Goal: Transaction & Acquisition: Purchase product/service

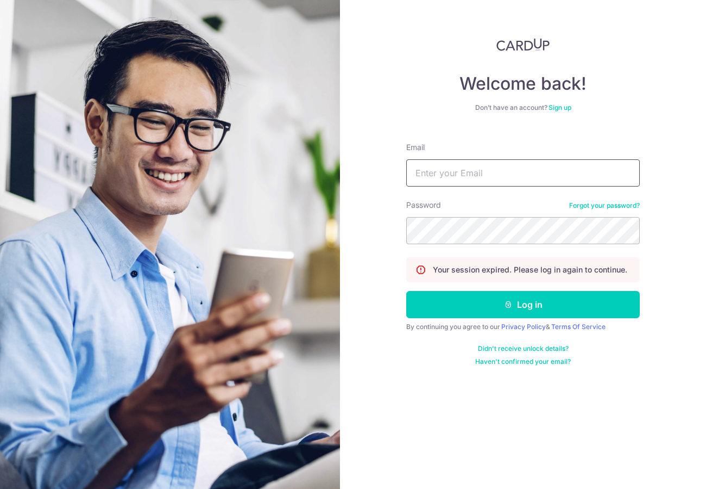
click at [456, 170] on input "Email" at bounding box center [523, 172] width 234 height 27
type input "kelvin@mayfeyr.com"
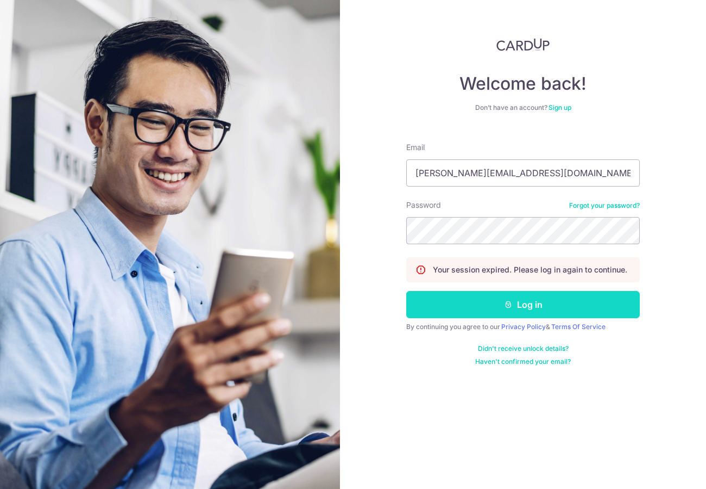
click at [510, 310] on button "Log in" at bounding box center [523, 304] width 234 height 27
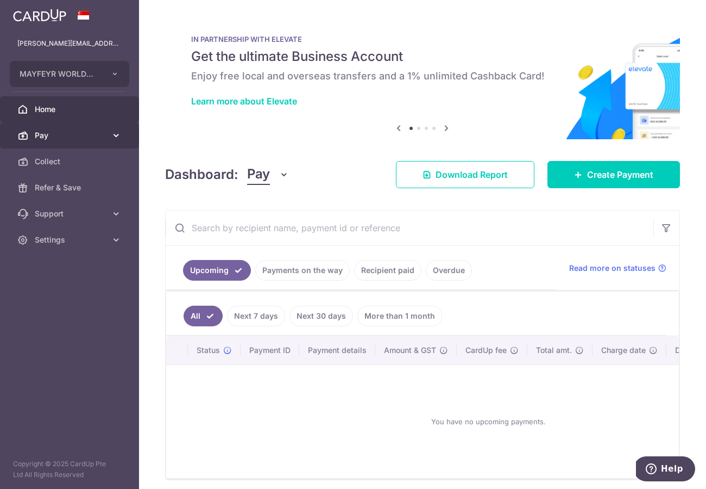
click at [96, 136] on span "Pay" at bounding box center [71, 135] width 72 height 11
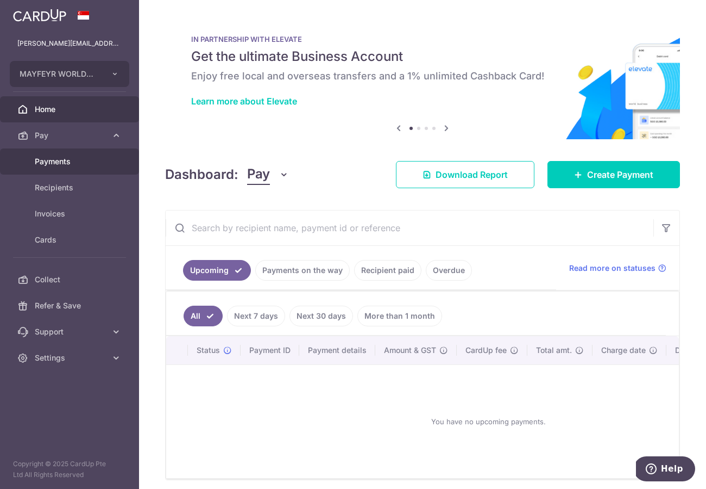
click at [84, 160] on span "Payments" at bounding box center [71, 161] width 72 height 11
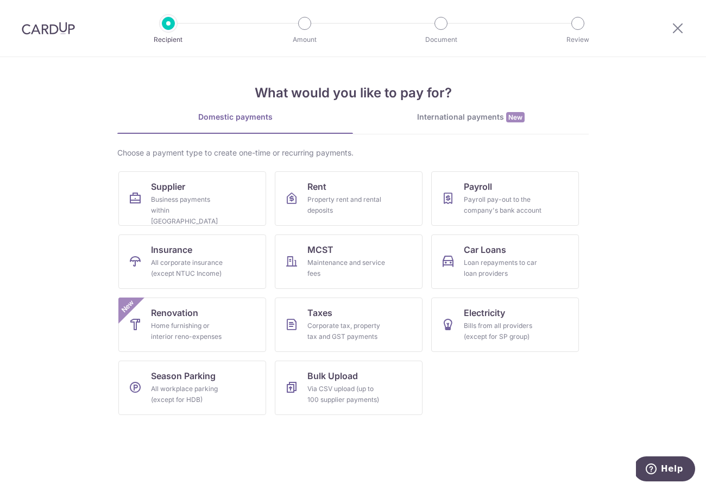
click at [462, 117] on div "International payments New" at bounding box center [471, 116] width 236 height 11
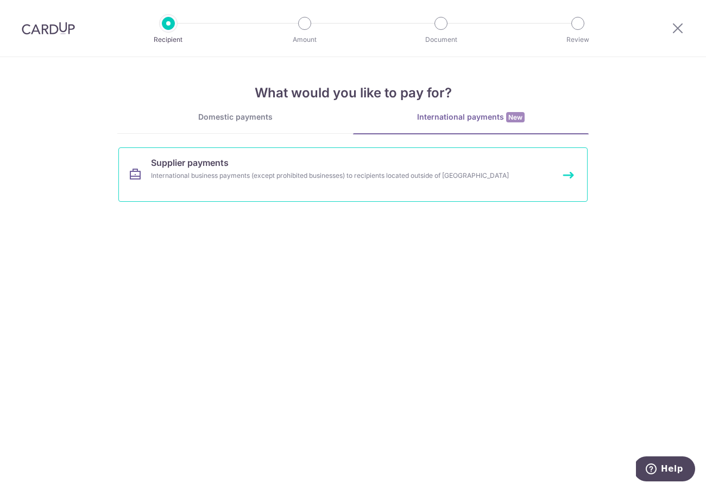
click at [456, 171] on div "International business payments (except prohibited businesses) to recipients lo…" at bounding box center [339, 175] width 376 height 11
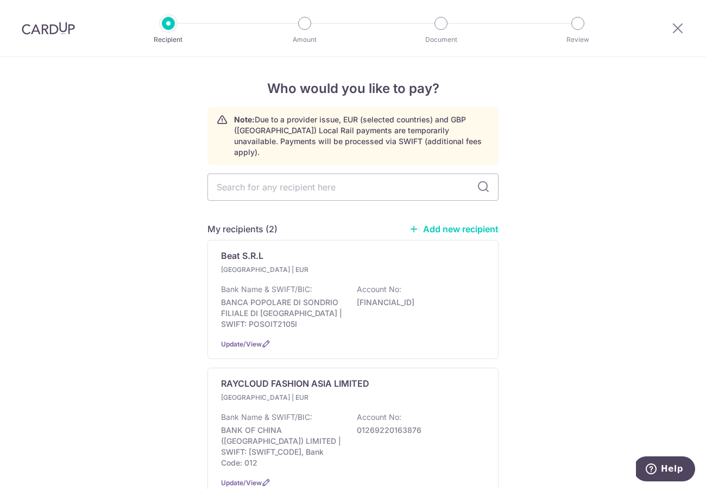
scroll to position [55, 0]
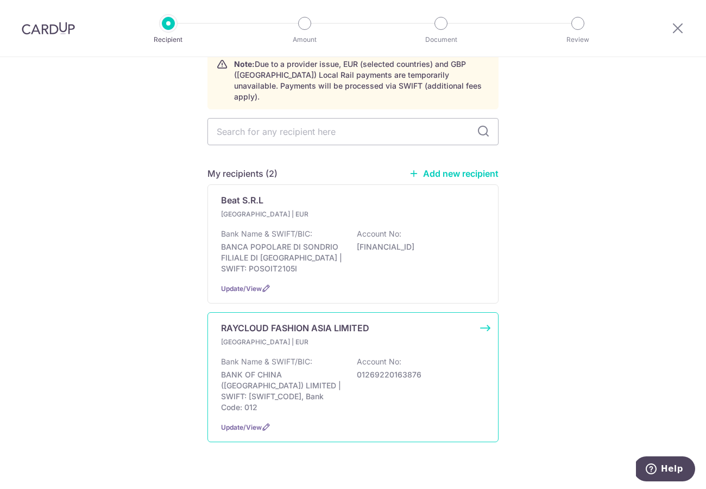
click at [321, 371] on p "BANK OF CHINA (HONG KONG) LIMITED | SWIFT: BKCHHKHHXXX, Bank Code: 012" at bounding box center [282, 390] width 122 height 43
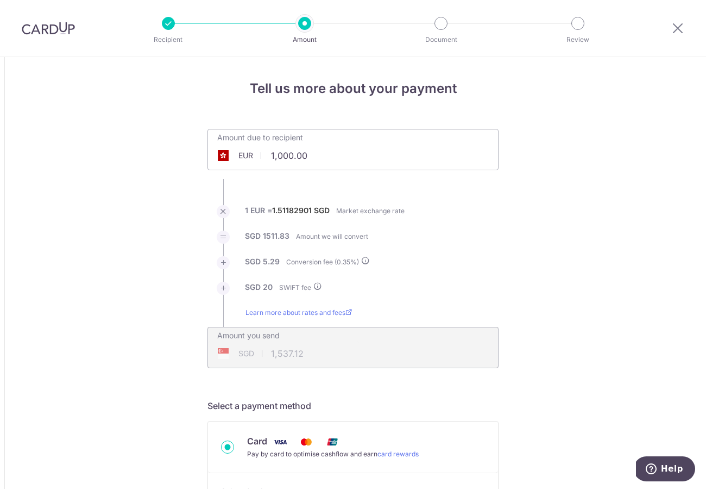
click at [347, 164] on div "Amount due to recipient EUR 1,000.00 1000" at bounding box center [353, 149] width 291 height 41
click at [347, 157] on div "Amount due to recipient EUR 1,000.00 1000" at bounding box center [353, 149] width 291 height 41
click at [246, 172] on ul "Amount due to recipient EUR 1,000.00 1000 1 EUR = 1.51182901 SGD Market exchang…" at bounding box center [353, 248] width 291 height 239
click at [296, 167] on input "1,000.00" at bounding box center [292, 155] width 168 height 25
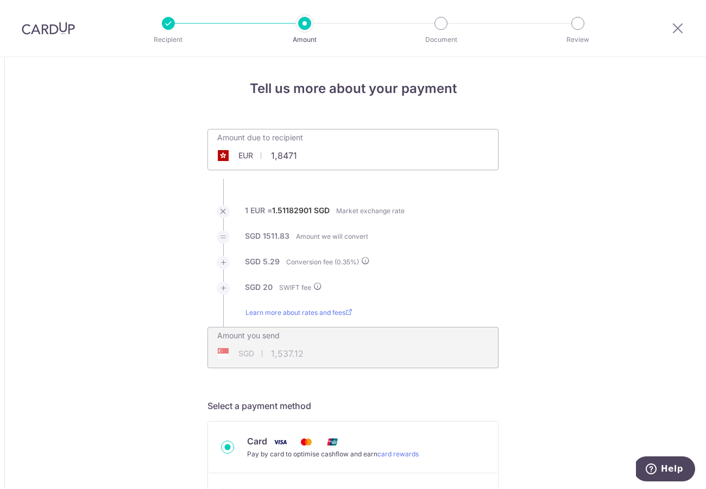
click at [435, 355] on div "Amount you send SGD 1,537.12 1537.12" at bounding box center [353, 347] width 291 height 41
type input "18,471.00"
type input "28,042.82"
click at [428, 345] on div "Amount you send SGD 28,042.82 28042.82" at bounding box center [353, 340] width 290 height 26
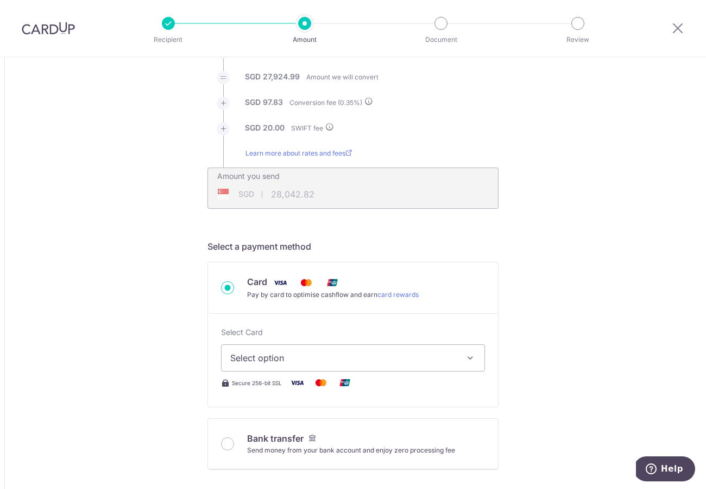
scroll to position [160, 0]
click at [425, 366] on button "Select option" at bounding box center [353, 356] width 264 height 27
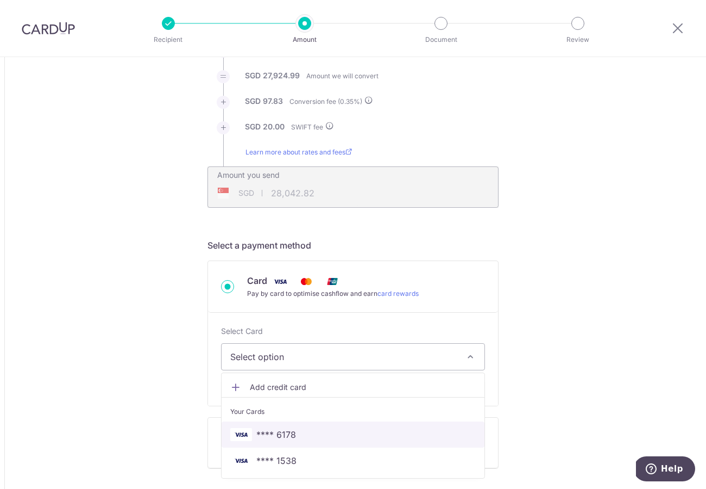
click at [373, 430] on span "**** 6178" at bounding box center [353, 434] width 246 height 13
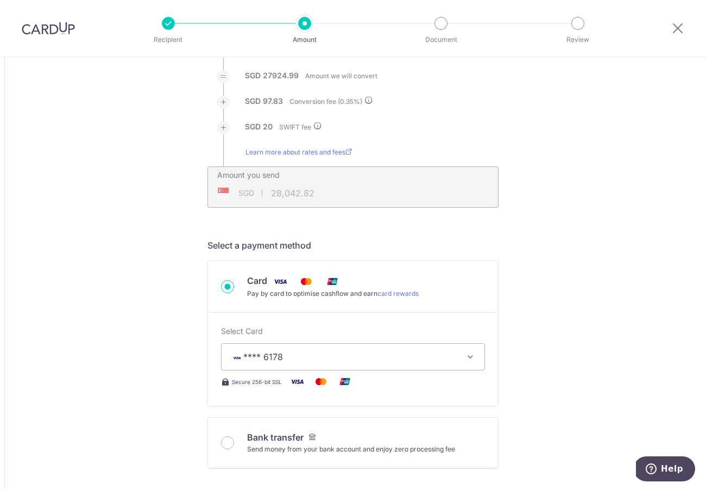
type input "18,471.00"
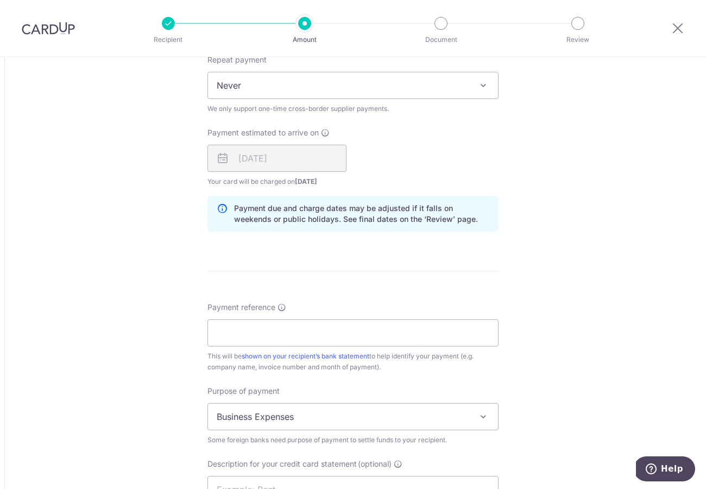
scroll to position [753, 0]
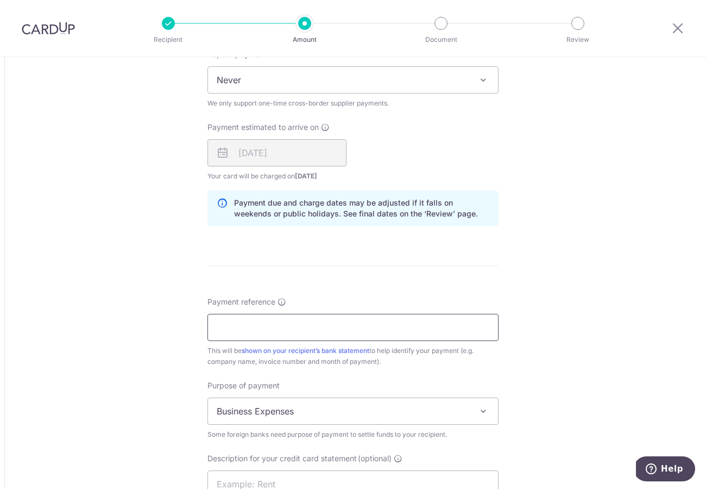
click at [280, 337] on input "Payment reference" at bounding box center [353, 327] width 291 height 27
paste input "6360788762791"
drag, startPoint x: 314, startPoint y: 329, endPoint x: 164, endPoint y: 324, distance: 150.1
click at [164, 324] on div "Tell us more about your payment Amount due to recipient EUR 18,471.00 18471 1 E…" at bounding box center [353, 49] width 706 height 1491
paste input "S2025-Mayfeyr-009"
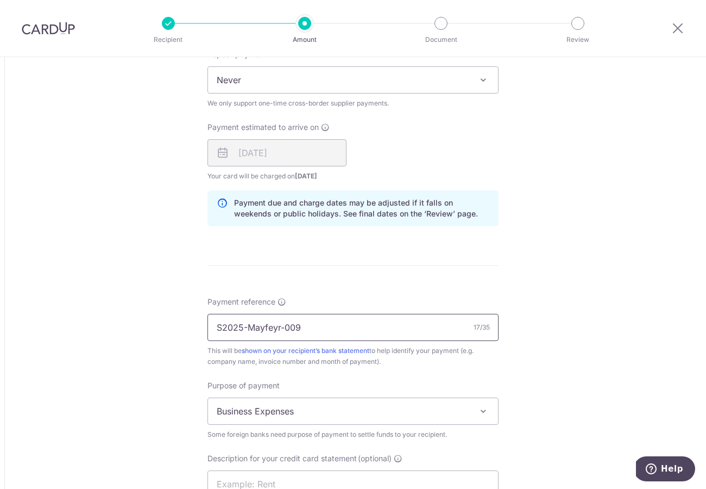
type input "S2025-Mayfeyr-009"
click at [128, 347] on div "Tell us more about your payment Amount due to recipient EUR 18,471.00 18471 1 E…" at bounding box center [353, 49] width 706 height 1491
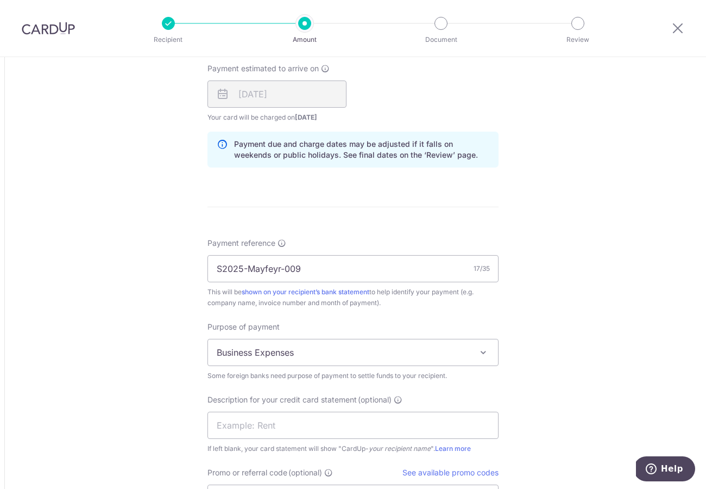
scroll to position [825, 0]
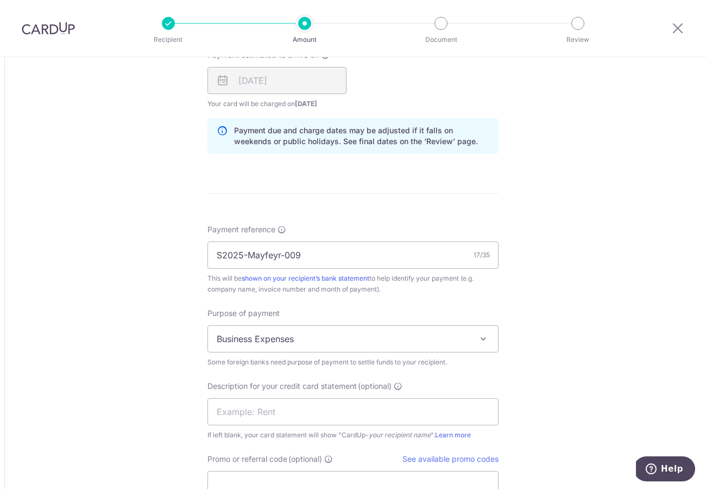
click at [355, 340] on span "Business Expenses" at bounding box center [353, 339] width 290 height 26
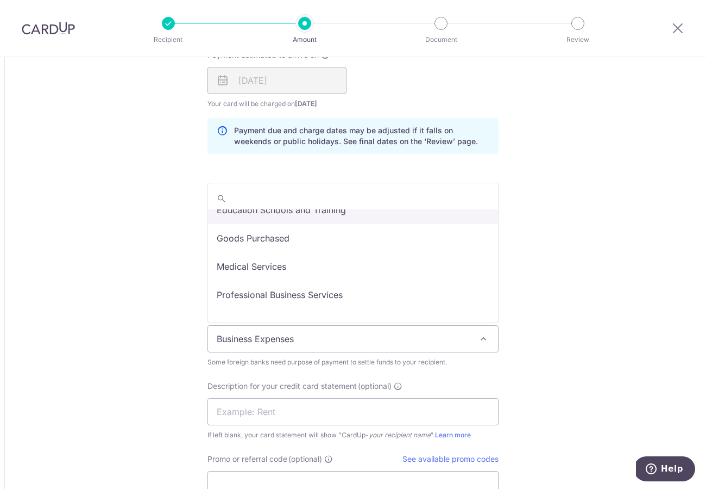
scroll to position [46, 0]
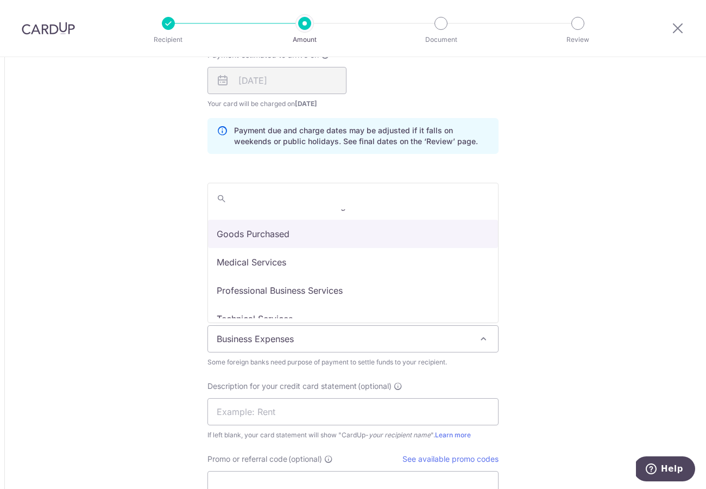
select select "Goods Purchased"
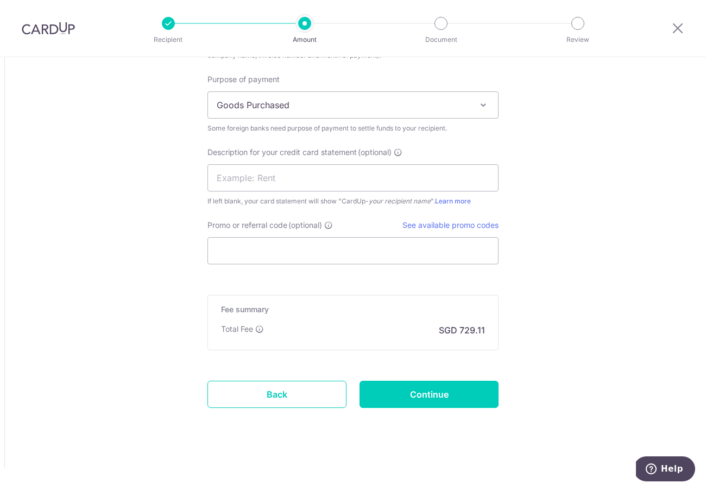
scroll to position [1057, 0]
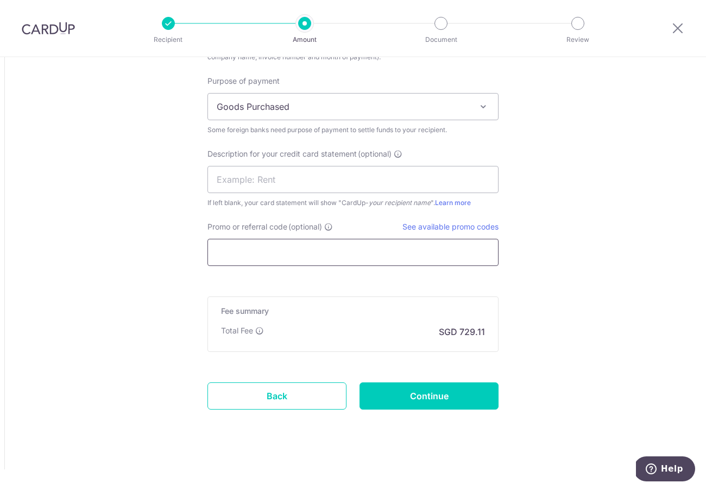
click at [258, 261] on input "Promo or referral code (optional)" at bounding box center [353, 252] width 291 height 27
paste input "MAYFEYR177"
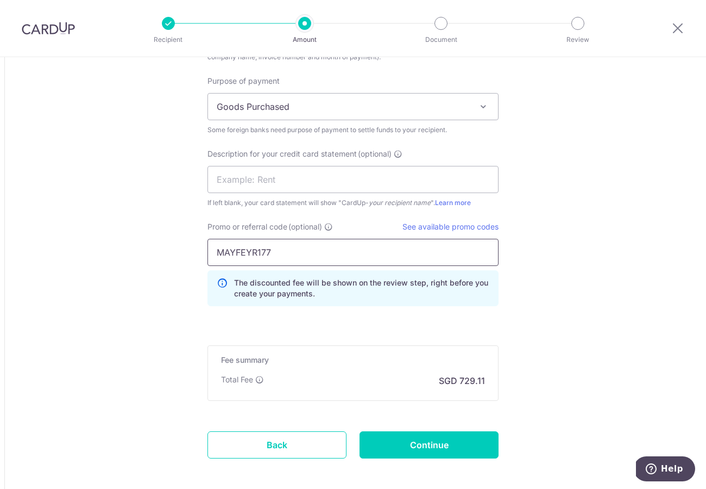
type input "MAYFEYR177"
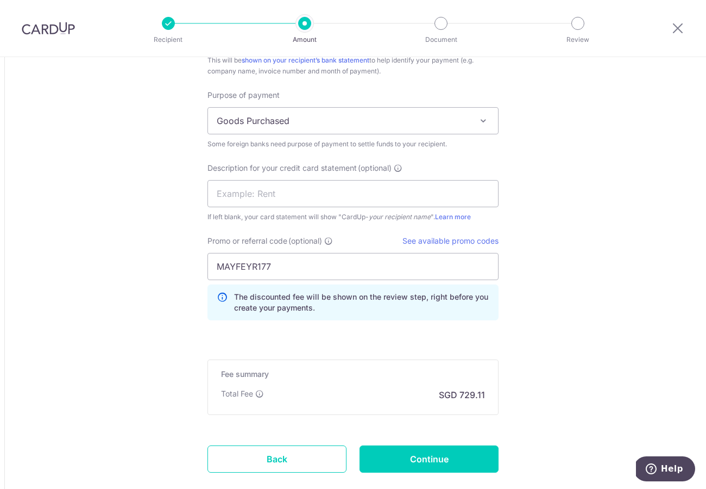
scroll to position [1108, 0]
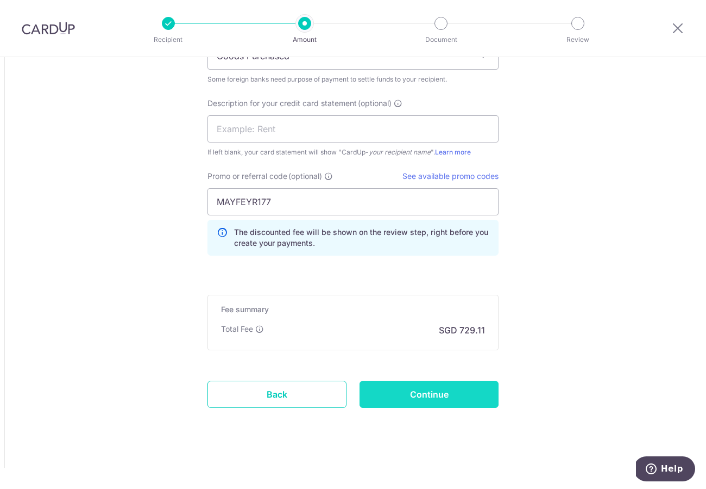
click at [462, 387] on input "Continue" at bounding box center [429, 393] width 139 height 27
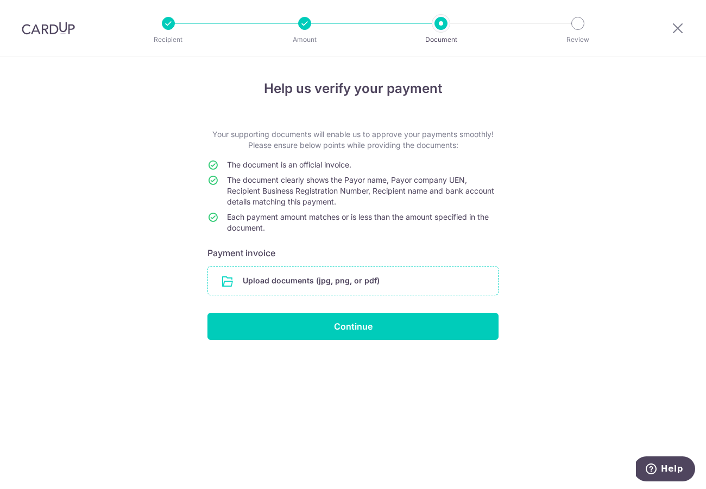
click at [402, 279] on input "file" at bounding box center [353, 280] width 290 height 28
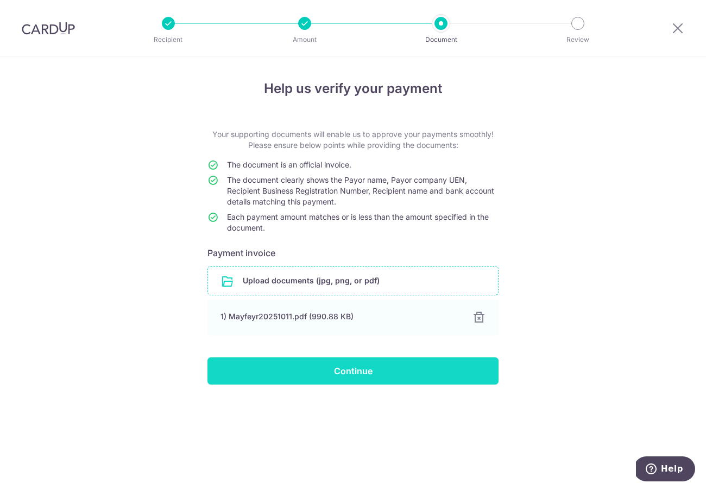
click at [441, 369] on input "Continue" at bounding box center [353, 370] width 291 height 27
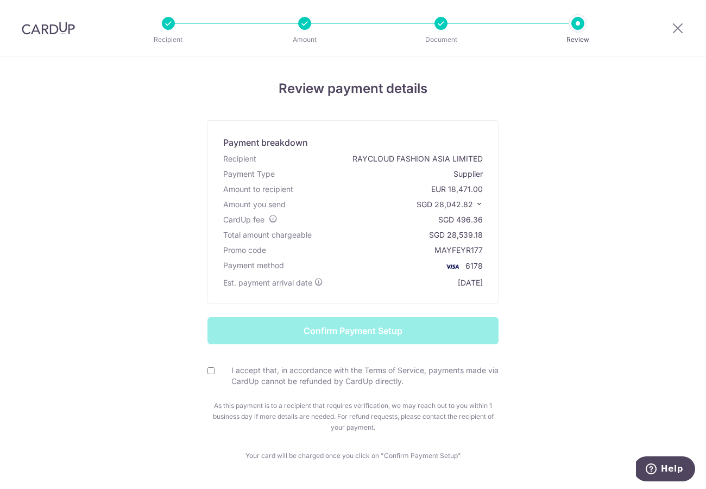
click at [208, 371] on input "I accept that, in accordance with the Terms of Service, payments made via CardU…" at bounding box center [211, 370] width 7 height 7
checkbox input "true"
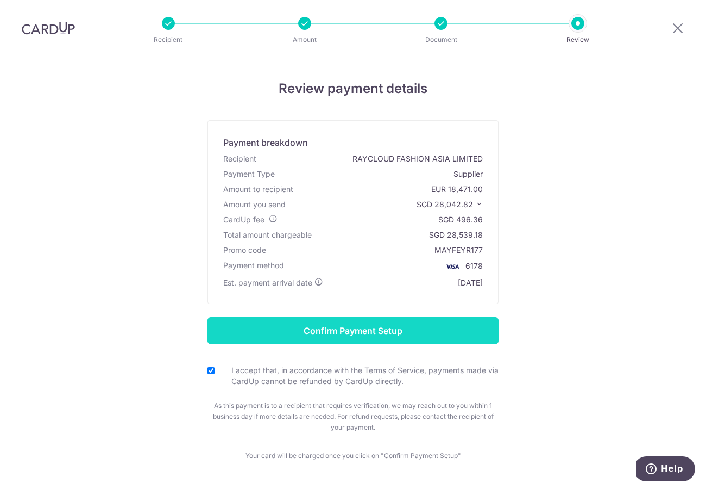
click at [431, 330] on input "Confirm Payment Setup" at bounding box center [353, 330] width 291 height 27
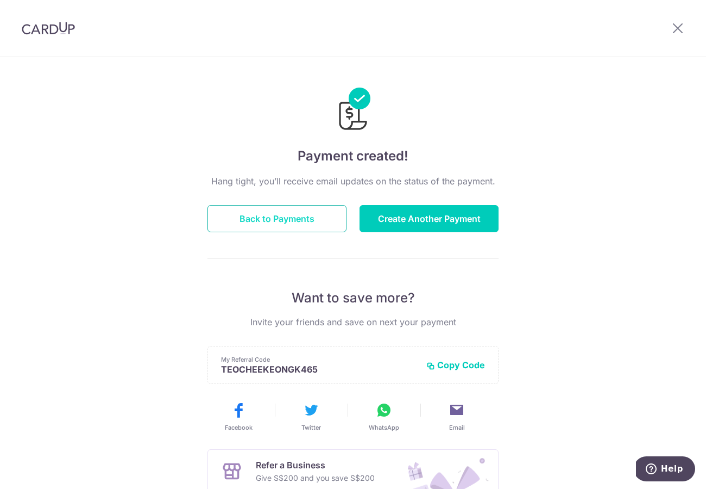
click at [294, 220] on button "Back to Payments" at bounding box center [277, 218] width 139 height 27
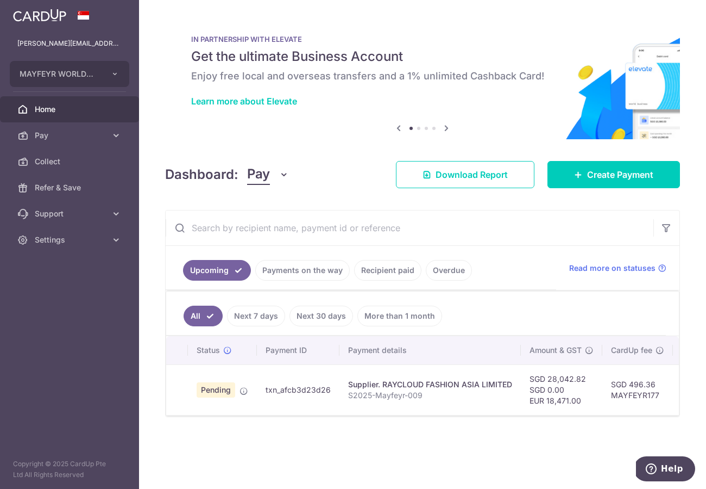
drag, startPoint x: 329, startPoint y: 390, endPoint x: 263, endPoint y: 392, distance: 65.8
click at [262, 392] on td "txn_afcb3d23d26" at bounding box center [298, 389] width 83 height 51
copy td "txn_afcb3d23d26"
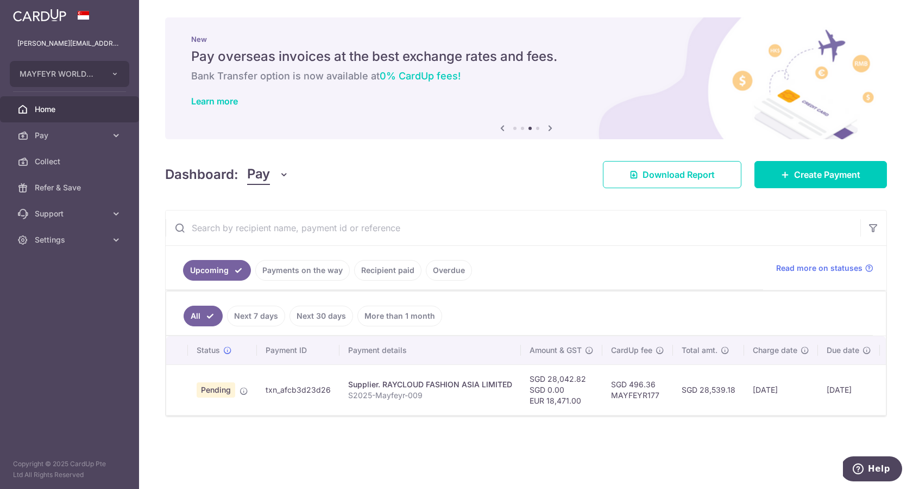
click at [78, 111] on span "Home" at bounding box center [71, 109] width 72 height 11
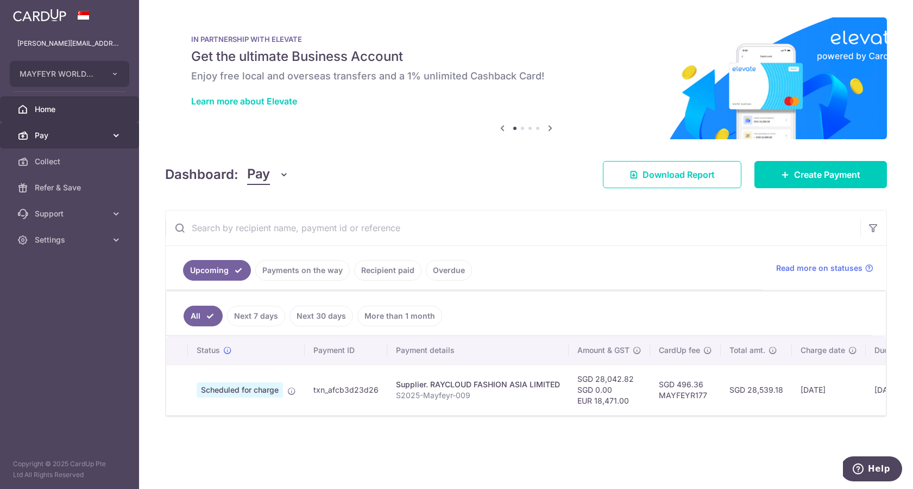
click at [73, 146] on link "Pay" at bounding box center [69, 135] width 139 height 26
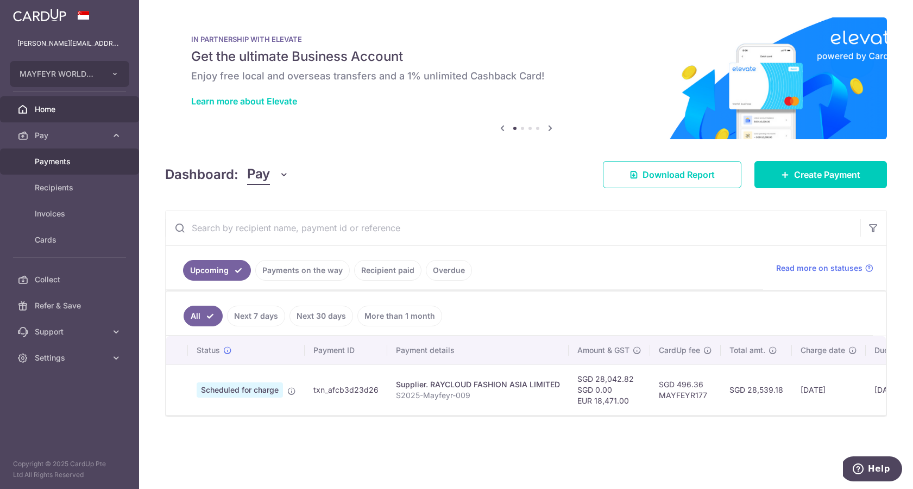
click at [72, 160] on span "Payments" at bounding box center [71, 161] width 72 height 11
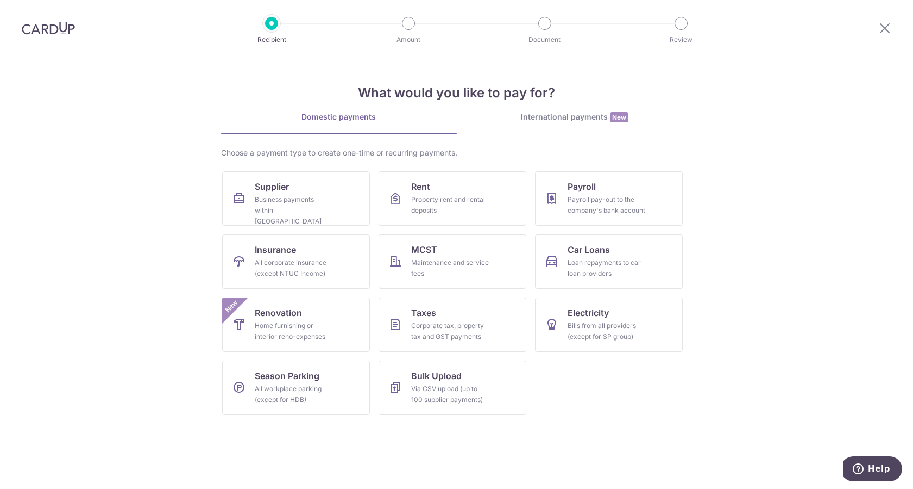
click at [57, 29] on img at bounding box center [48, 28] width 53 height 13
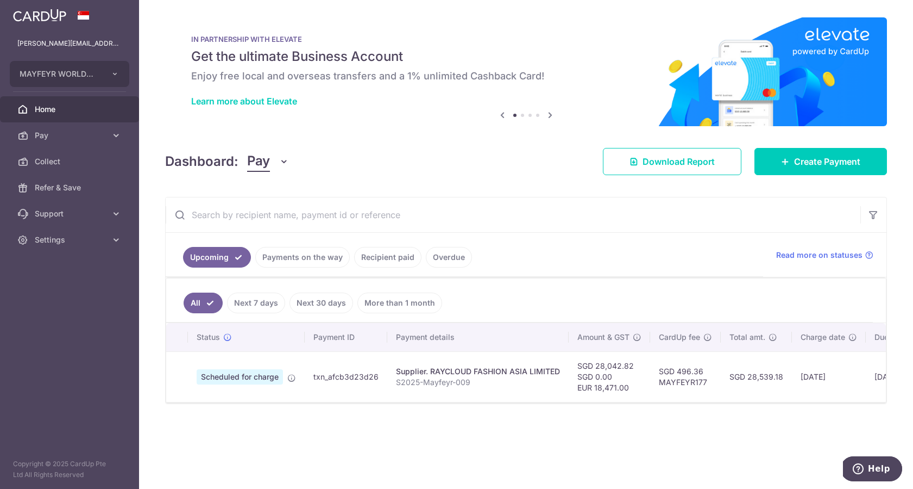
click at [331, 305] on link "Next 30 days" at bounding box center [322, 302] width 64 height 21
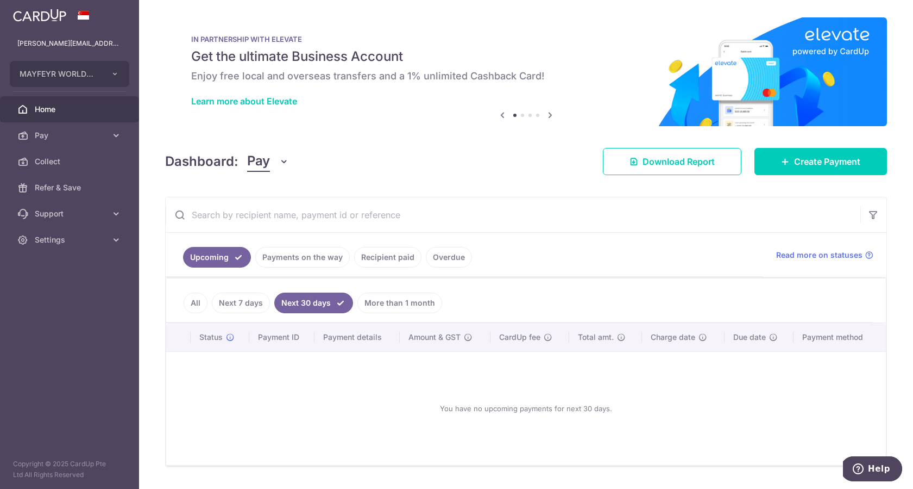
click at [421, 305] on link "More than 1 month" at bounding box center [400, 302] width 85 height 21
click at [408, 261] on link "Recipient paid" at bounding box center [387, 257] width 67 height 21
